Goal: Task Accomplishment & Management: Use online tool/utility

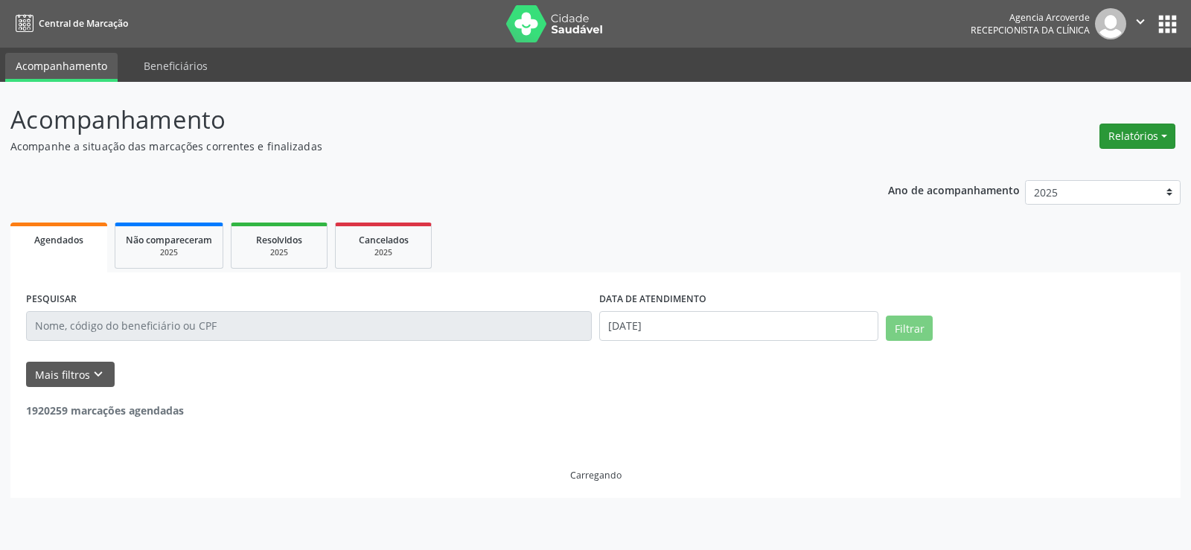
click at [1131, 128] on button "Relatórios" at bounding box center [1137, 136] width 76 height 25
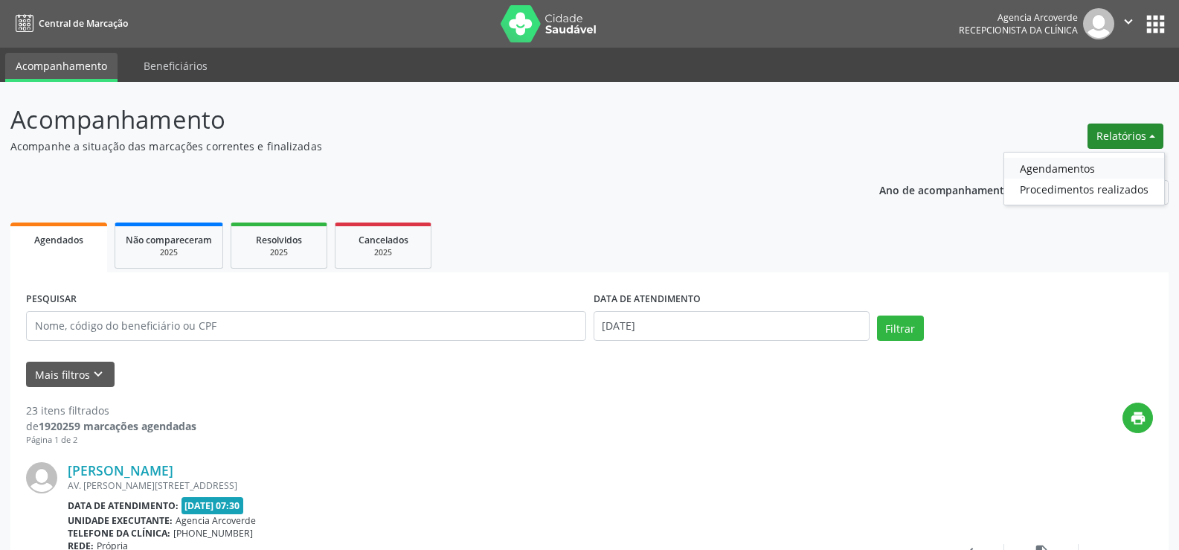
click at [1078, 167] on link "Agendamentos" at bounding box center [1085, 168] width 160 height 21
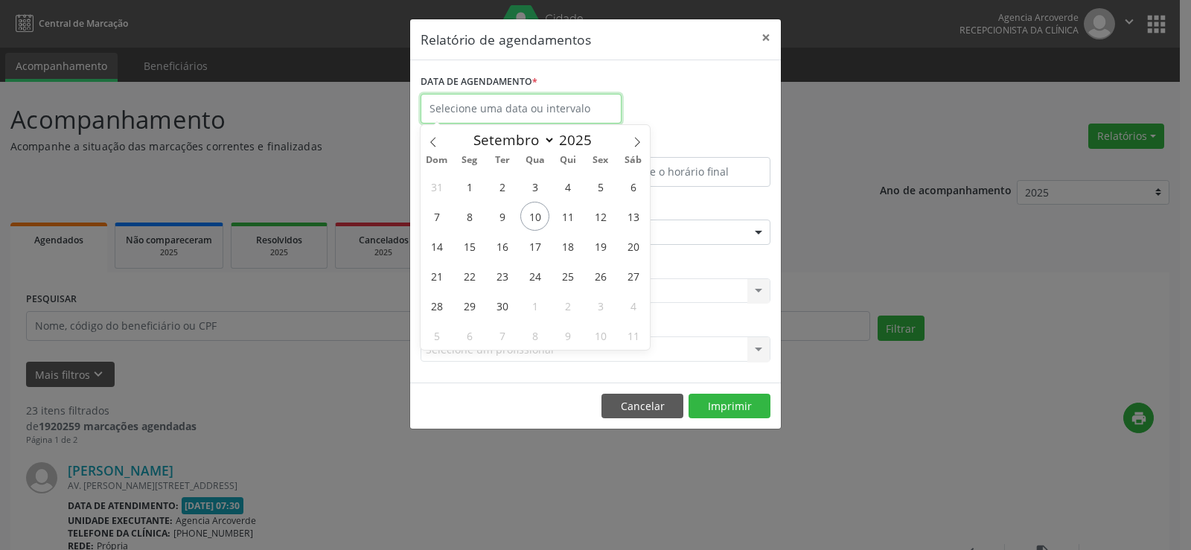
click at [515, 101] on input "text" at bounding box center [520, 109] width 201 height 30
click at [569, 220] on span "11" at bounding box center [567, 216] width 29 height 29
type input "[DATE]"
click at [569, 220] on span "11" at bounding box center [567, 216] width 29 height 29
click at [508, 109] on input "[DATE]" at bounding box center [520, 109] width 201 height 30
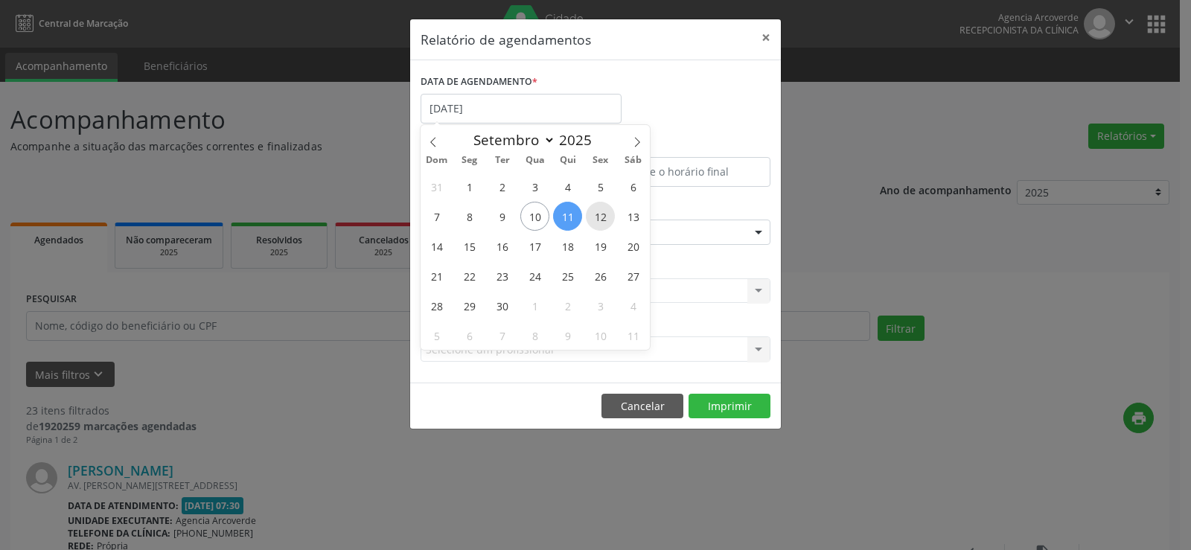
click at [601, 215] on span "12" at bounding box center [600, 216] width 29 height 29
type input "[DATE]"
click at [493, 104] on input "[DATE]" at bounding box center [520, 109] width 201 height 30
click at [470, 242] on span "15" at bounding box center [469, 245] width 29 height 29
type input "[DATE]"
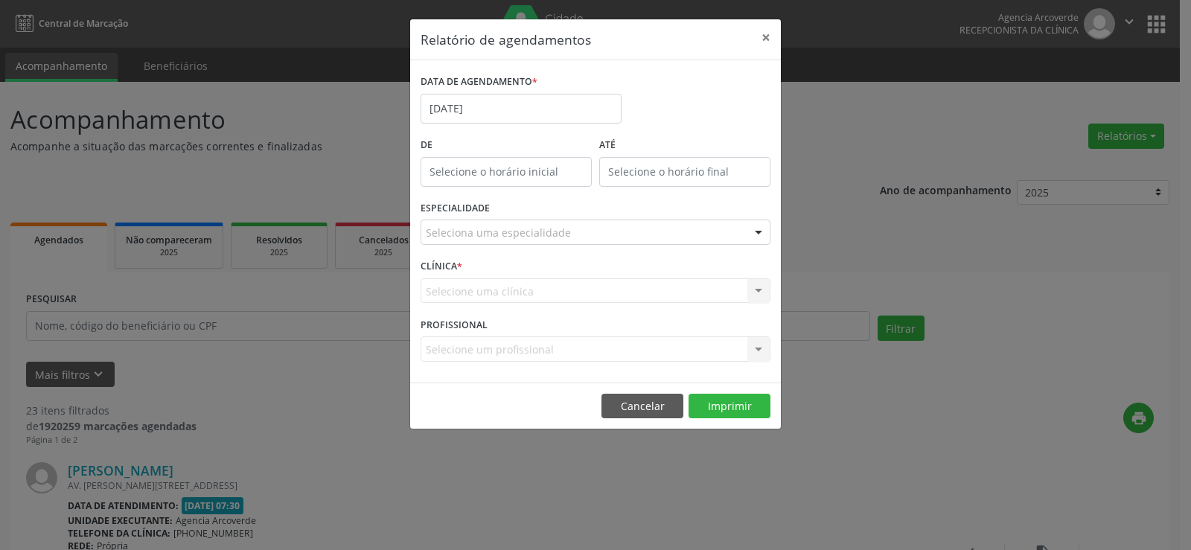
click at [575, 228] on div "Seleciona uma especialidade" at bounding box center [595, 232] width 350 height 25
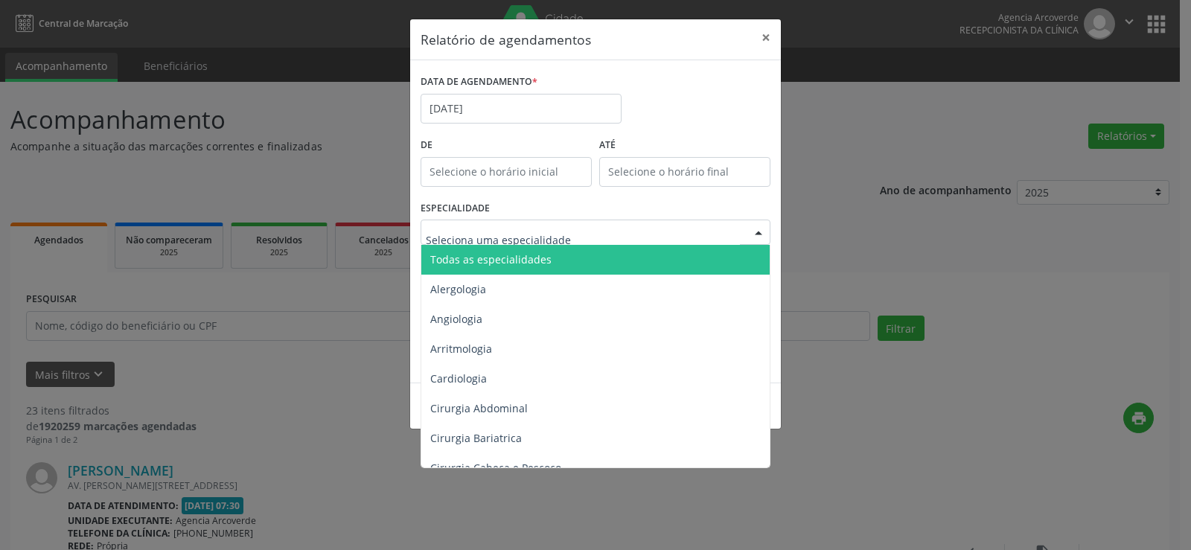
click at [558, 255] on span "Todas as especialidades" at bounding box center [596, 260] width 350 height 30
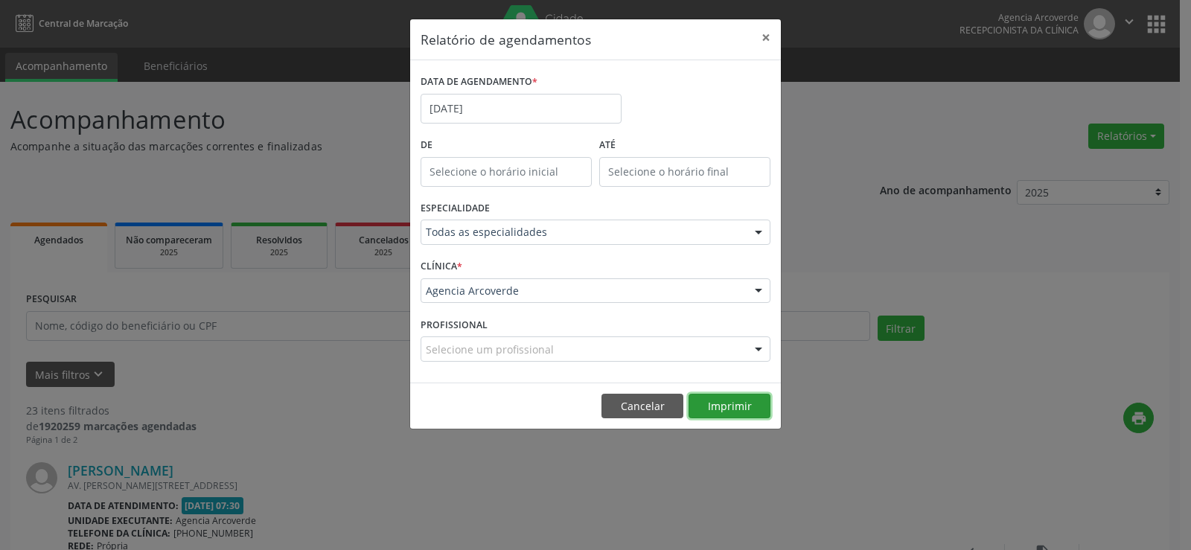
click at [714, 411] on button "Imprimir" at bounding box center [729, 406] width 82 height 25
click at [499, 112] on input "[DATE]" at bounding box center [520, 109] width 201 height 30
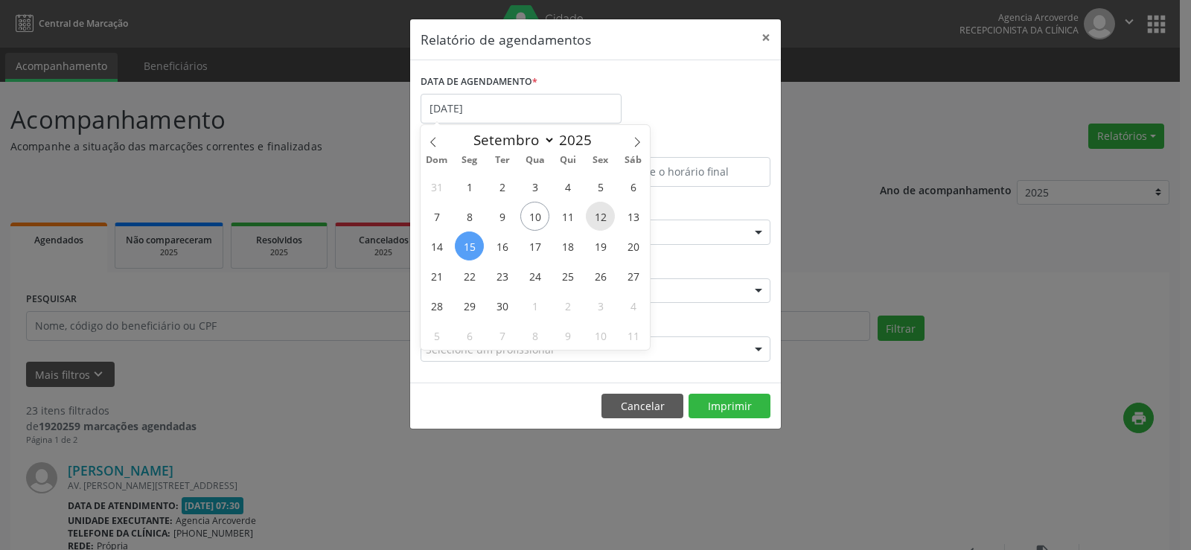
click at [599, 221] on span "12" at bounding box center [600, 216] width 29 height 29
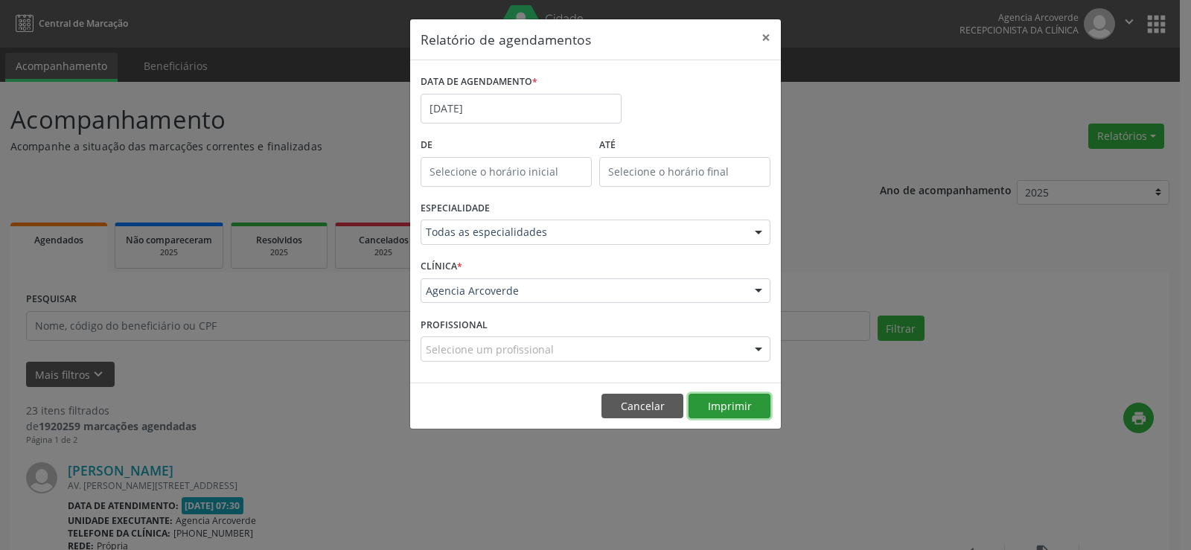
click at [727, 399] on button "Imprimir" at bounding box center [729, 406] width 82 height 25
click at [766, 36] on button "×" at bounding box center [766, 37] width 30 height 36
